Goal: Entertainment & Leisure: Consume media (video, audio)

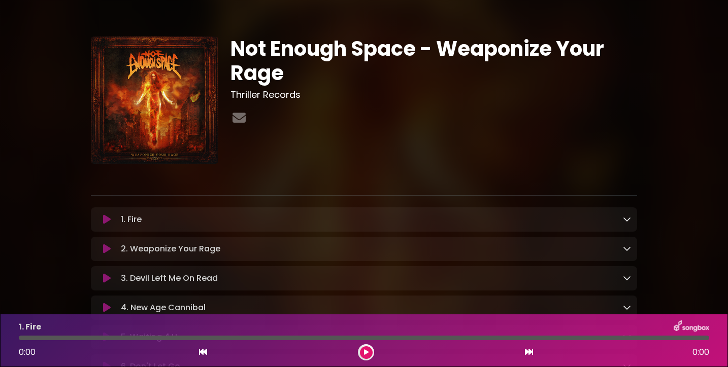
click at [105, 220] on icon at bounding box center [107, 220] width 8 height 10
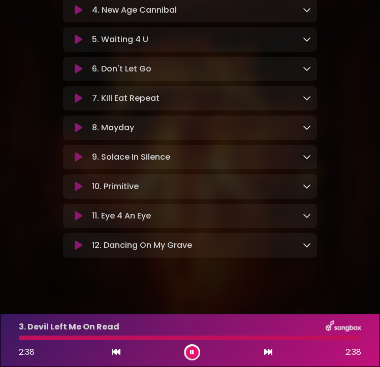
scroll to position [245, 0]
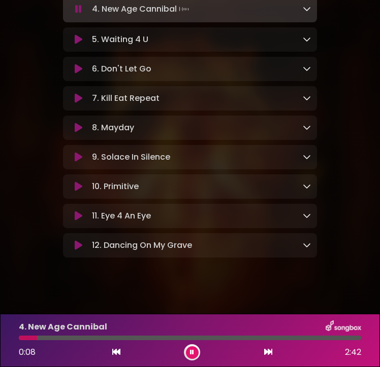
click at [192, 352] on icon at bounding box center [192, 353] width 4 height 6
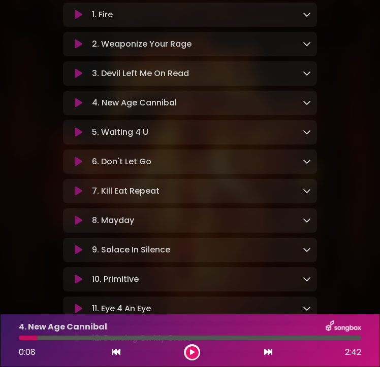
scroll to position [145, 0]
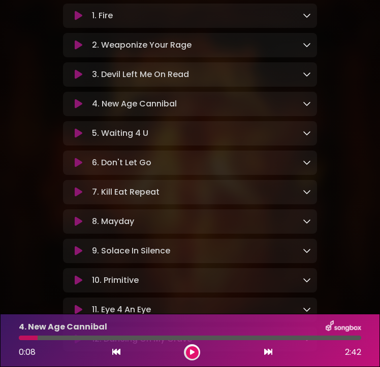
click at [80, 21] on icon at bounding box center [79, 16] width 8 height 10
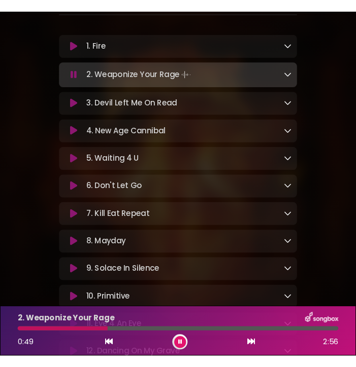
scroll to position [139, 0]
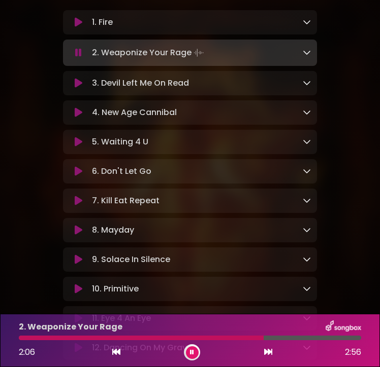
click at [196, 353] on button at bounding box center [192, 353] width 13 height 13
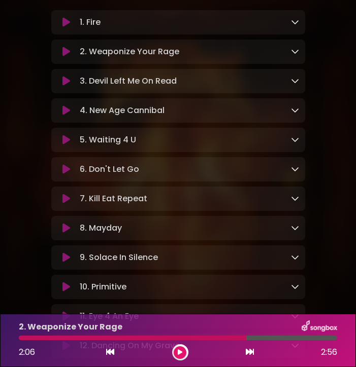
click at [66, 51] on icon at bounding box center [66, 52] width 8 height 10
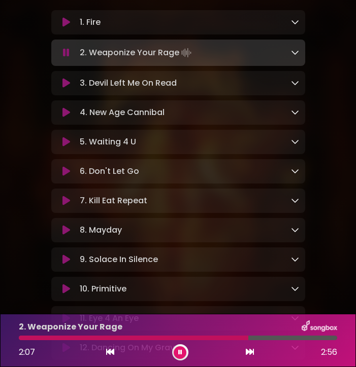
click at [108, 352] on icon at bounding box center [110, 352] width 8 height 8
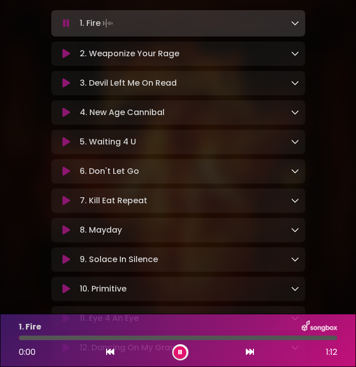
click at [247, 352] on icon at bounding box center [250, 352] width 8 height 8
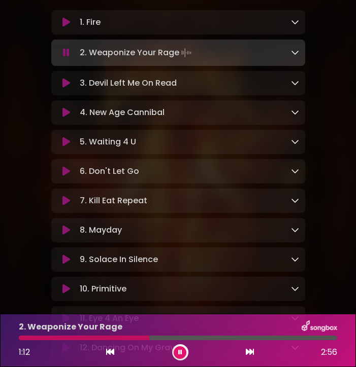
click at [49, 339] on div at bounding box center [84, 338] width 130 height 5
click at [100, 336] on div at bounding box center [102, 338] width 166 height 5
click at [78, 336] on div at bounding box center [60, 338] width 83 height 5
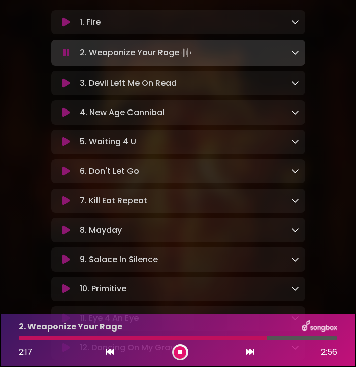
click at [201, 338] on div at bounding box center [143, 338] width 248 height 5
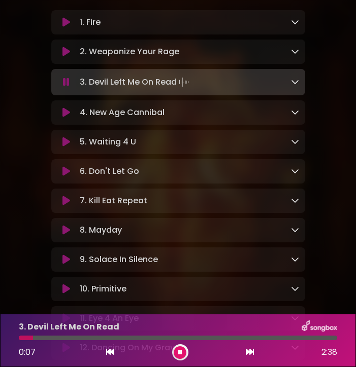
click at [177, 351] on button at bounding box center [180, 353] width 13 height 13
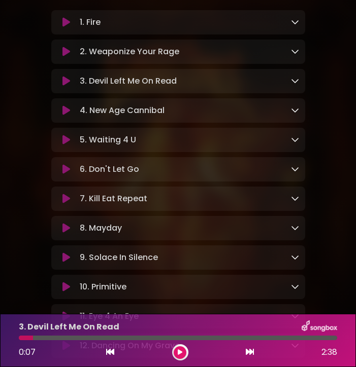
click at [63, 85] on icon at bounding box center [66, 81] width 8 height 10
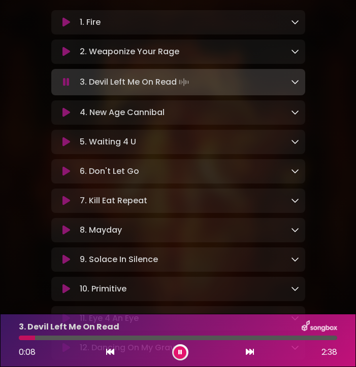
click at [20, 341] on div "3. Devil Left Me On Read 0:08 2:38" at bounding box center [178, 341] width 330 height 40
click at [21, 337] on div at bounding box center [28, 338] width 18 height 5
click at [56, 337] on div at bounding box center [103, 338] width 169 height 5
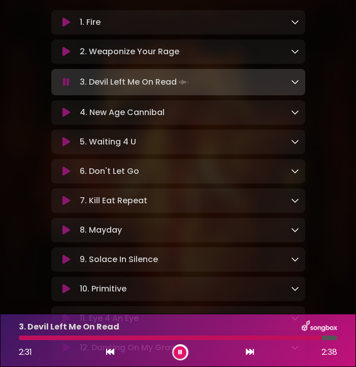
click at [172, 353] on div at bounding box center [180, 353] width 16 height 16
click at [180, 354] on icon at bounding box center [180, 353] width 4 height 6
